Goal: Information Seeking & Learning: Learn about a topic

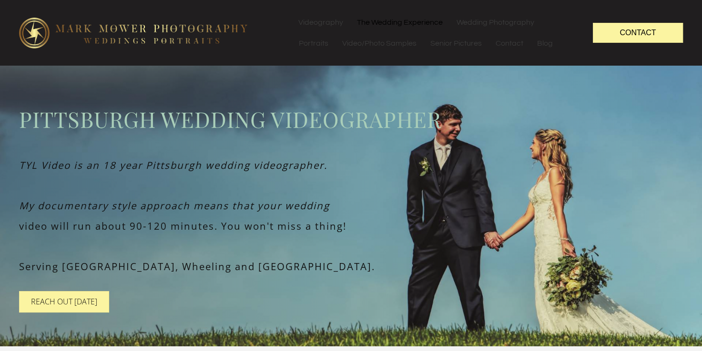
click at [400, 25] on link "The Wedding Experience" at bounding box center [399, 22] width 99 height 21
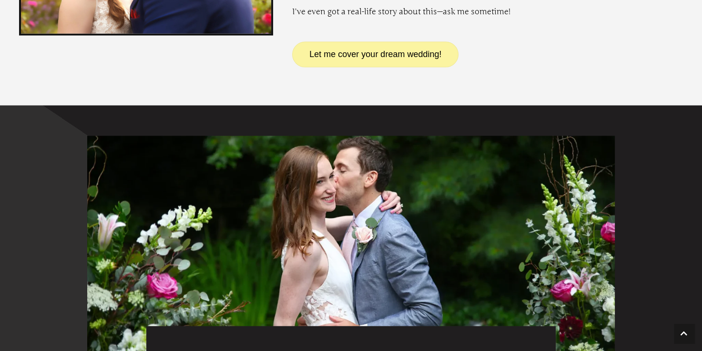
scroll to position [2286, 0]
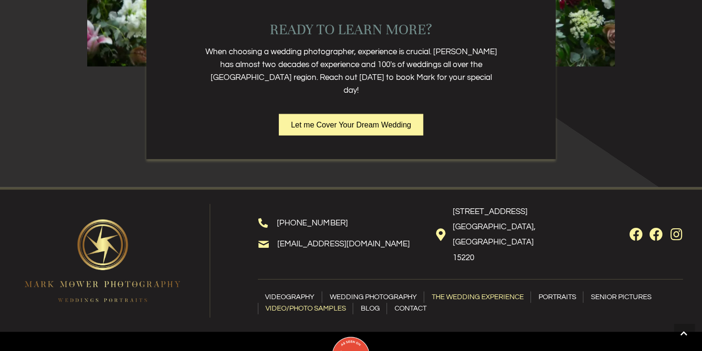
click at [297, 303] on link "Video/Photo samples" at bounding box center [305, 308] width 94 height 11
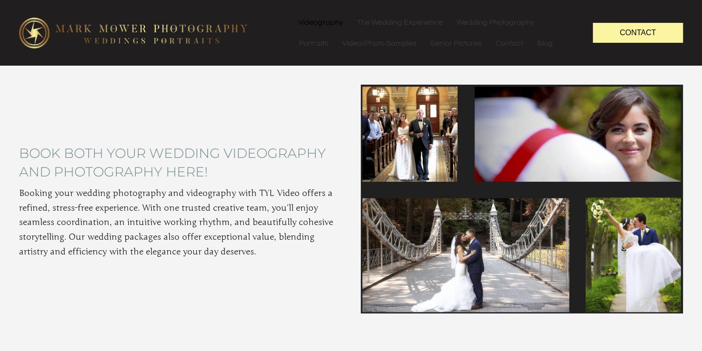
click at [328, 18] on link "Videography" at bounding box center [320, 22] width 58 height 21
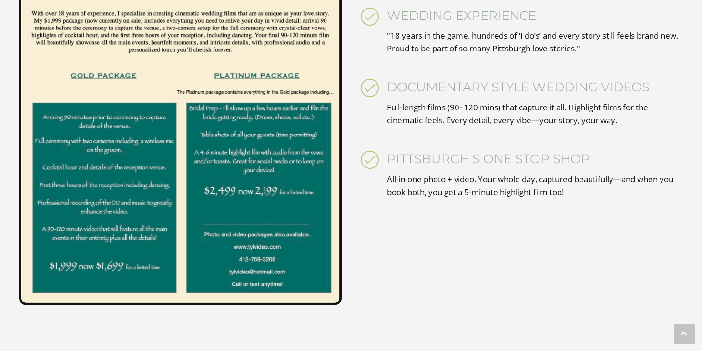
scroll to position [2238, 0]
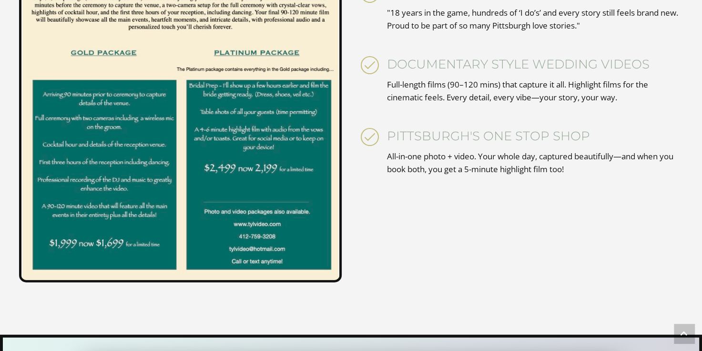
click at [612, 134] on h3 "Pittsburgh's one stop shop" at bounding box center [535, 139] width 296 height 22
